Goal: Navigation & Orientation: Locate item on page

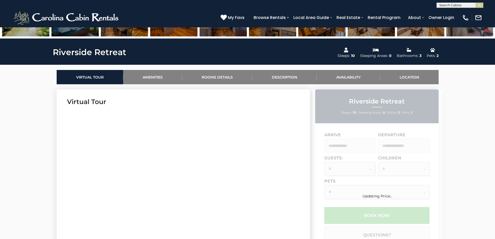
scroll to position [208, 0]
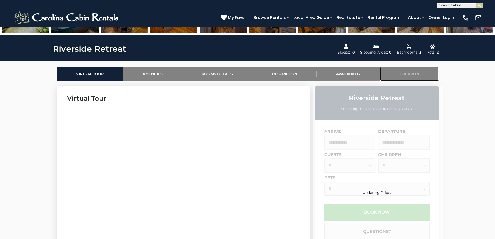
click at [434, 74] on link "Location" at bounding box center [409, 74] width 58 height 14
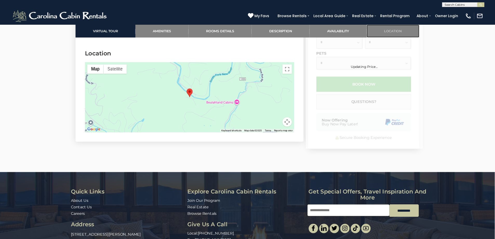
scroll to position [1289, 0]
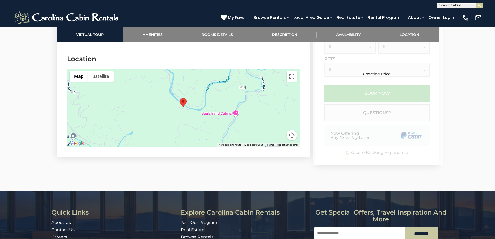
click at [193, 104] on div at bounding box center [183, 108] width 233 height 78
click at [120, 96] on div at bounding box center [183, 108] width 233 height 78
click at [121, 96] on div at bounding box center [183, 108] width 233 height 78
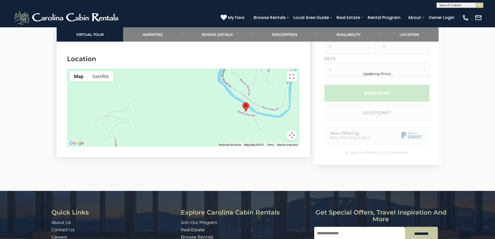
click at [254, 106] on div at bounding box center [183, 108] width 233 height 78
click at [291, 130] on button "Map camera controls" at bounding box center [292, 135] width 10 height 10
click at [278, 130] on button "Zoom out" at bounding box center [279, 135] width 10 height 10
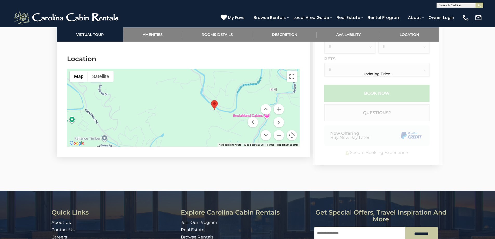
click at [278, 130] on button "Zoom out" at bounding box center [279, 135] width 10 height 10
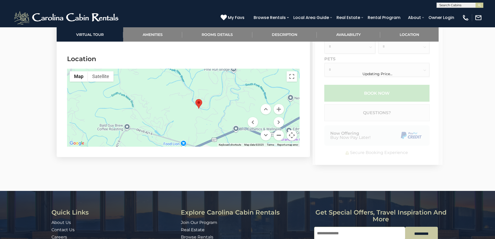
click at [278, 130] on button "Zoom out" at bounding box center [279, 135] width 10 height 10
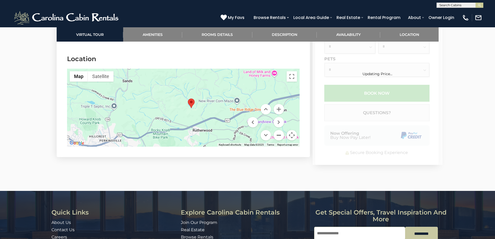
click at [278, 130] on button "Zoom out" at bounding box center [279, 135] width 10 height 10
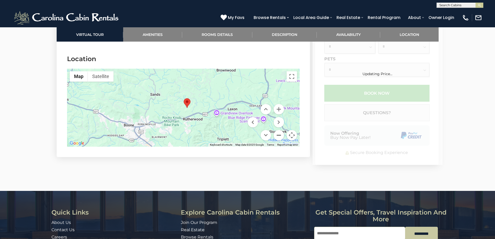
click at [278, 130] on button "Zoom out" at bounding box center [279, 135] width 10 height 10
